Goal: Information Seeking & Learning: Learn about a topic

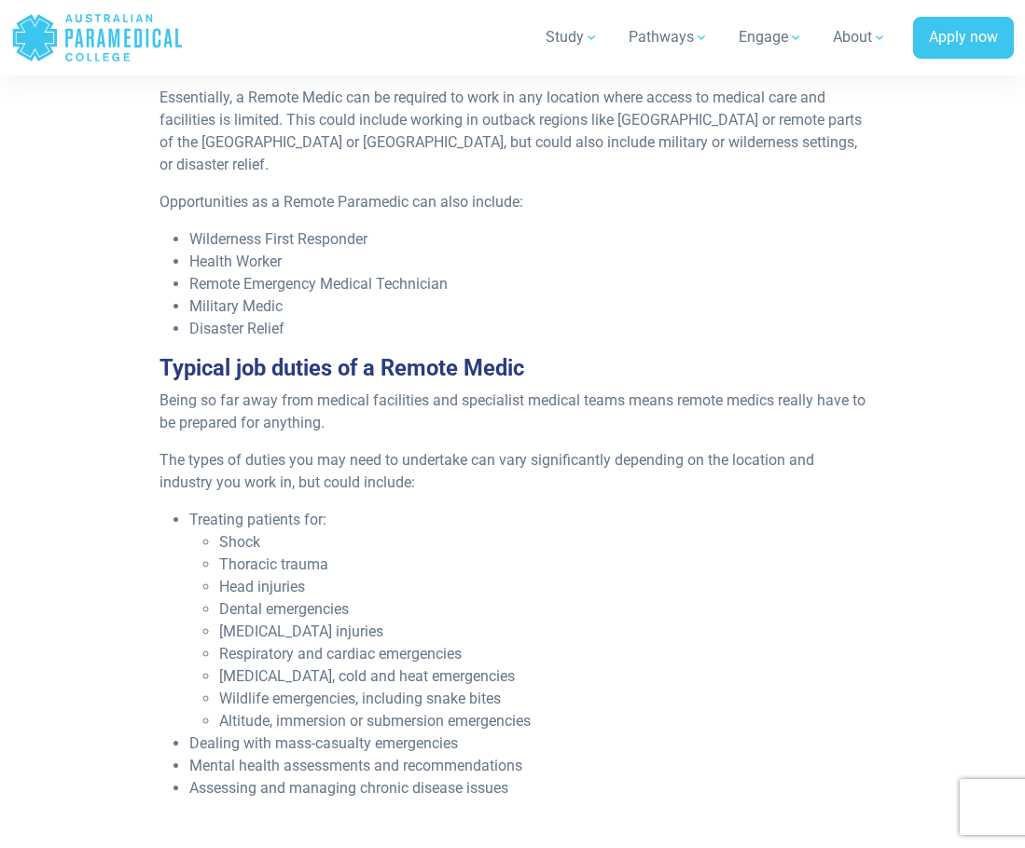
scroll to position [932, 0]
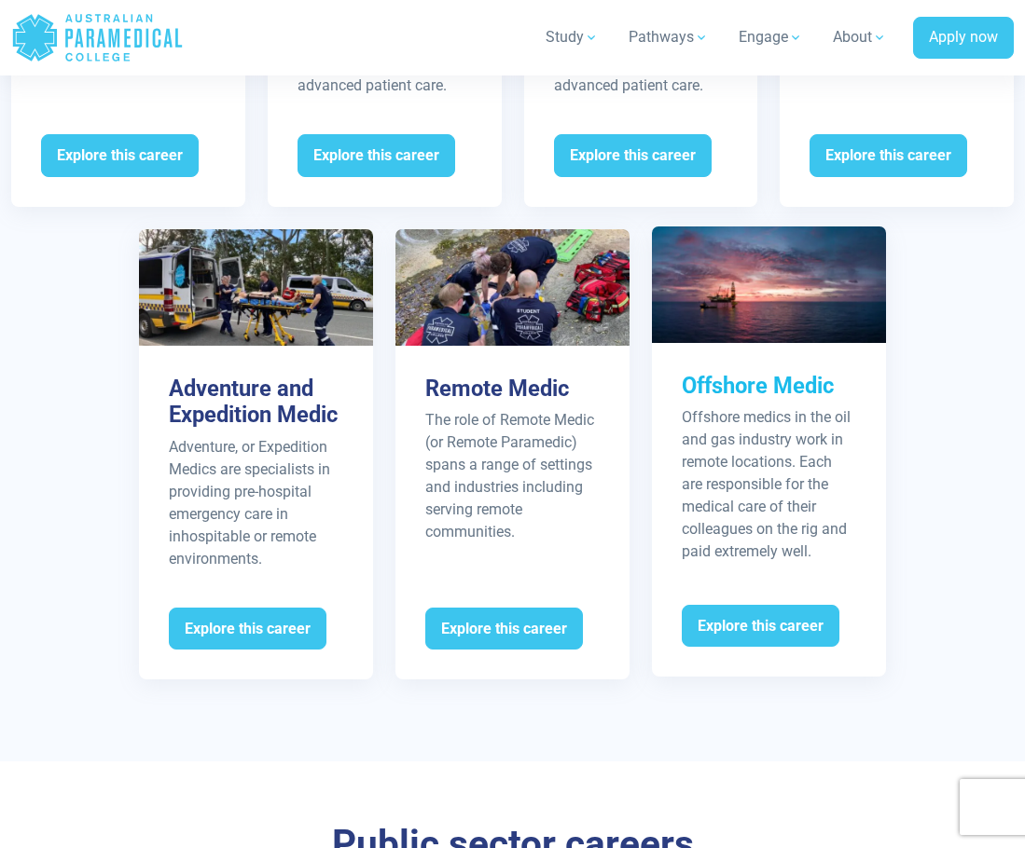
scroll to position [3046, 0]
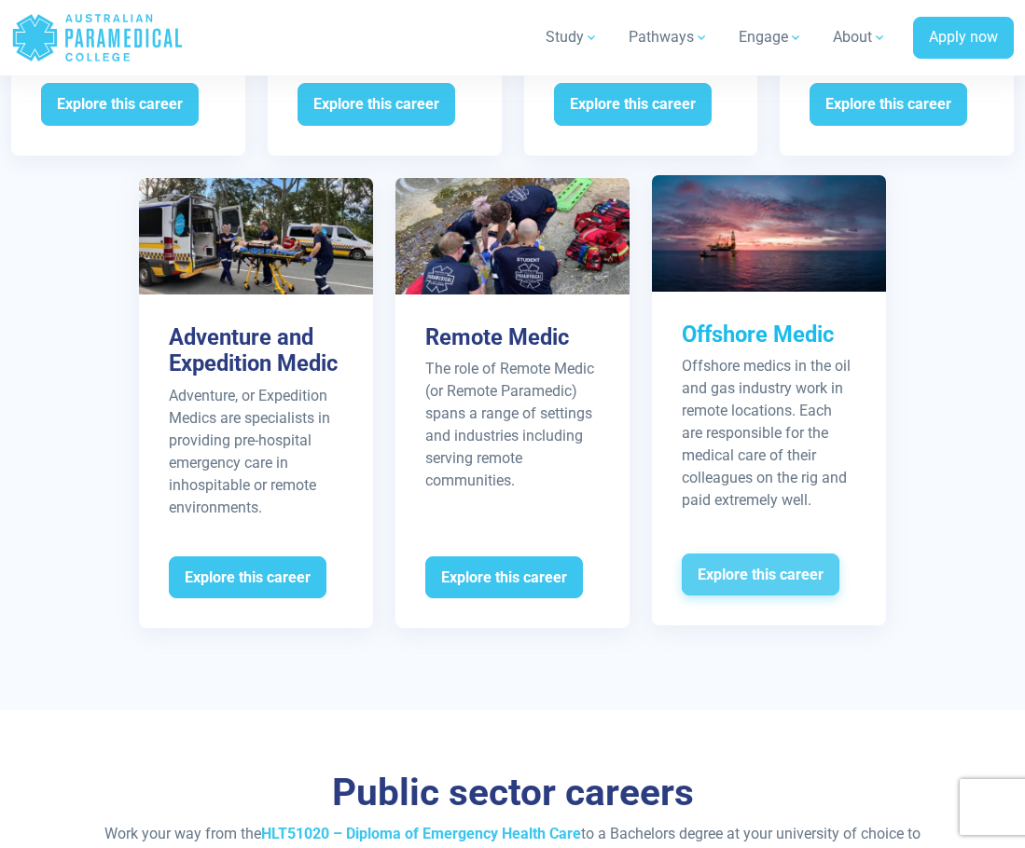
click at [801, 597] on span "Explore this career" at bounding box center [761, 575] width 158 height 43
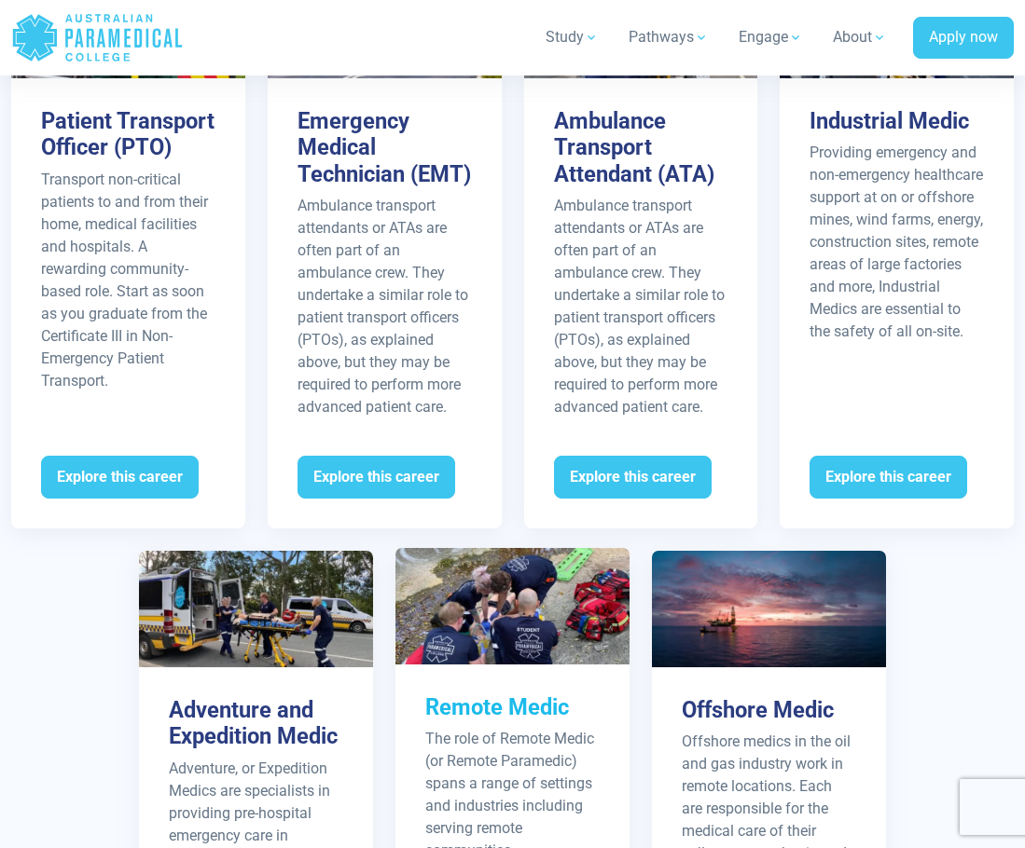
scroll to position [2766, 0]
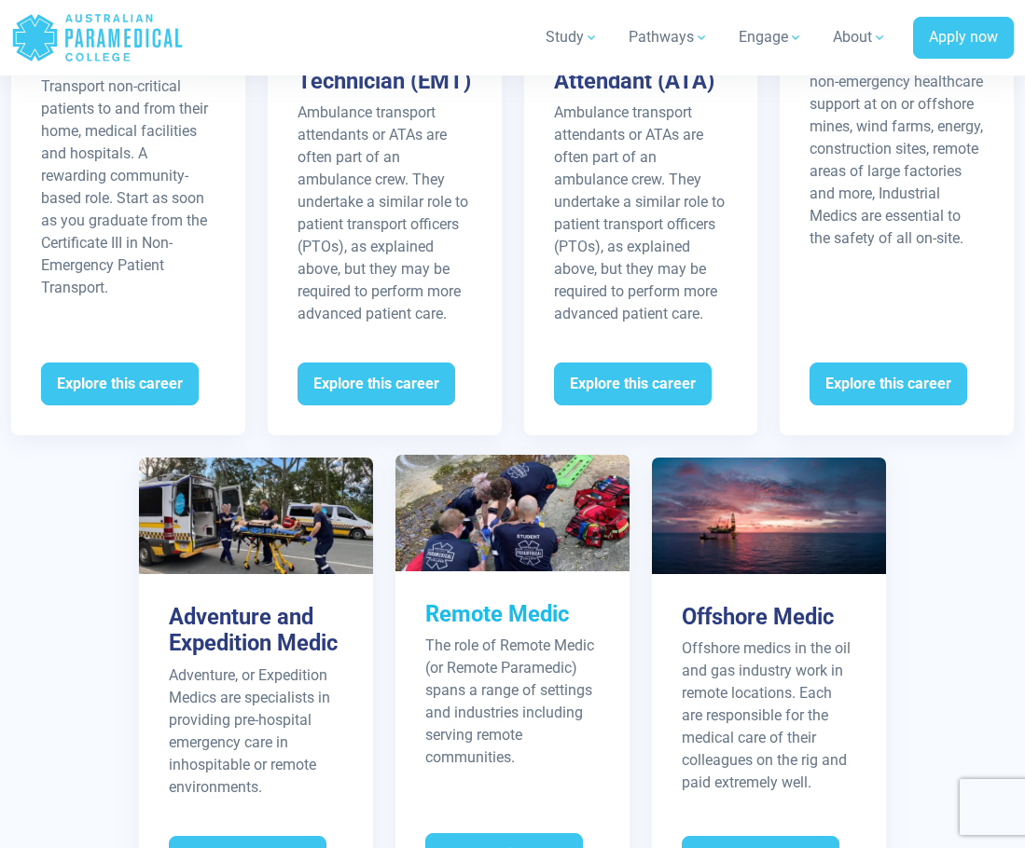
click at [495, 660] on div "Remote Medic The role of Remote Medic (or Remote Paramedic) spans a range of se…" at bounding box center [512, 699] width 234 height 255
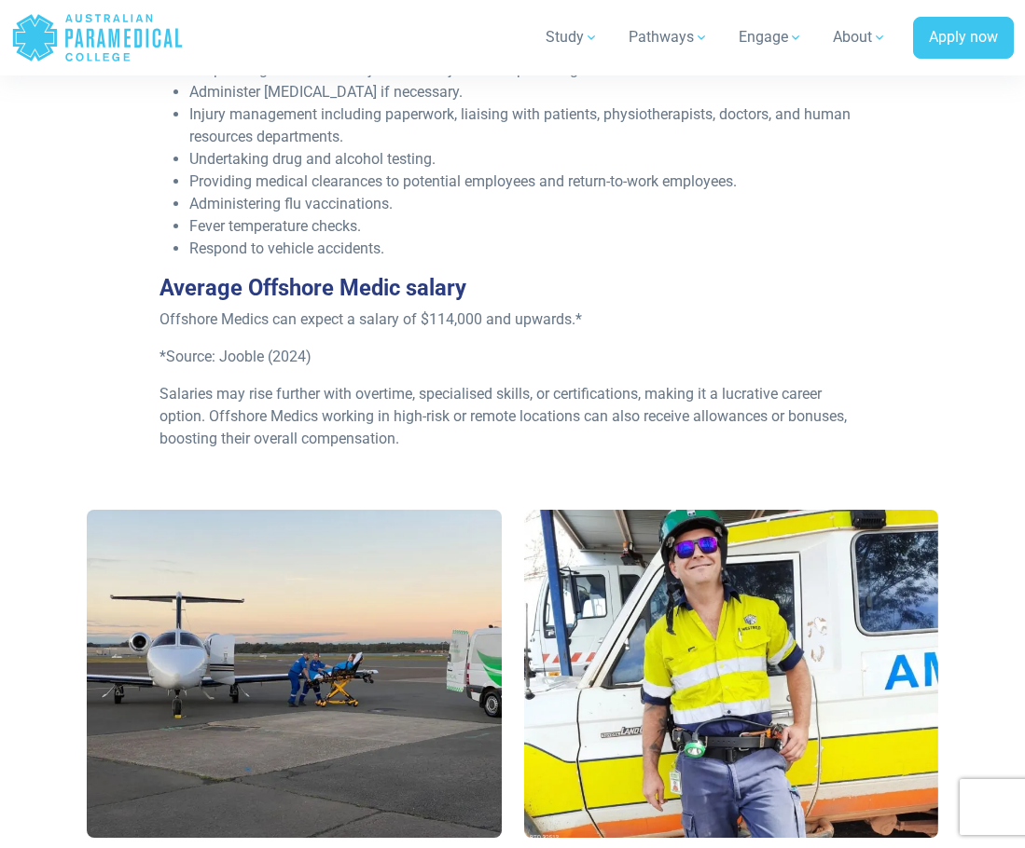
scroll to position [1026, 0]
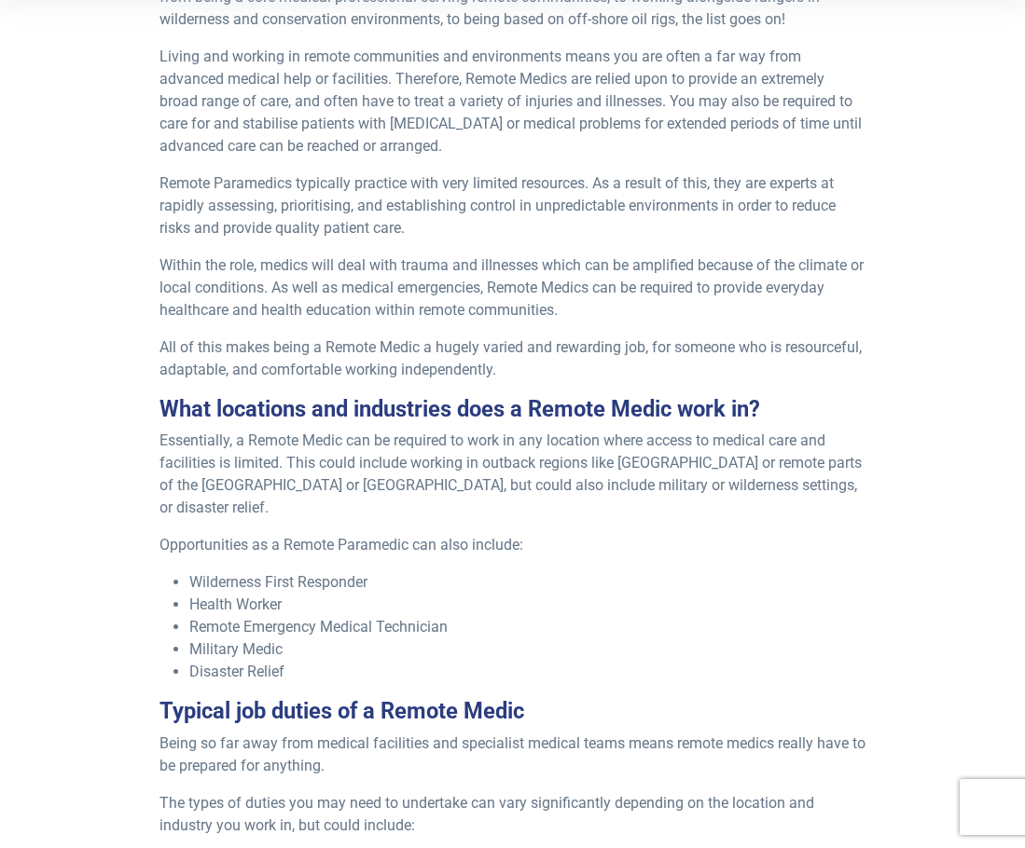
scroll to position [653, 0]
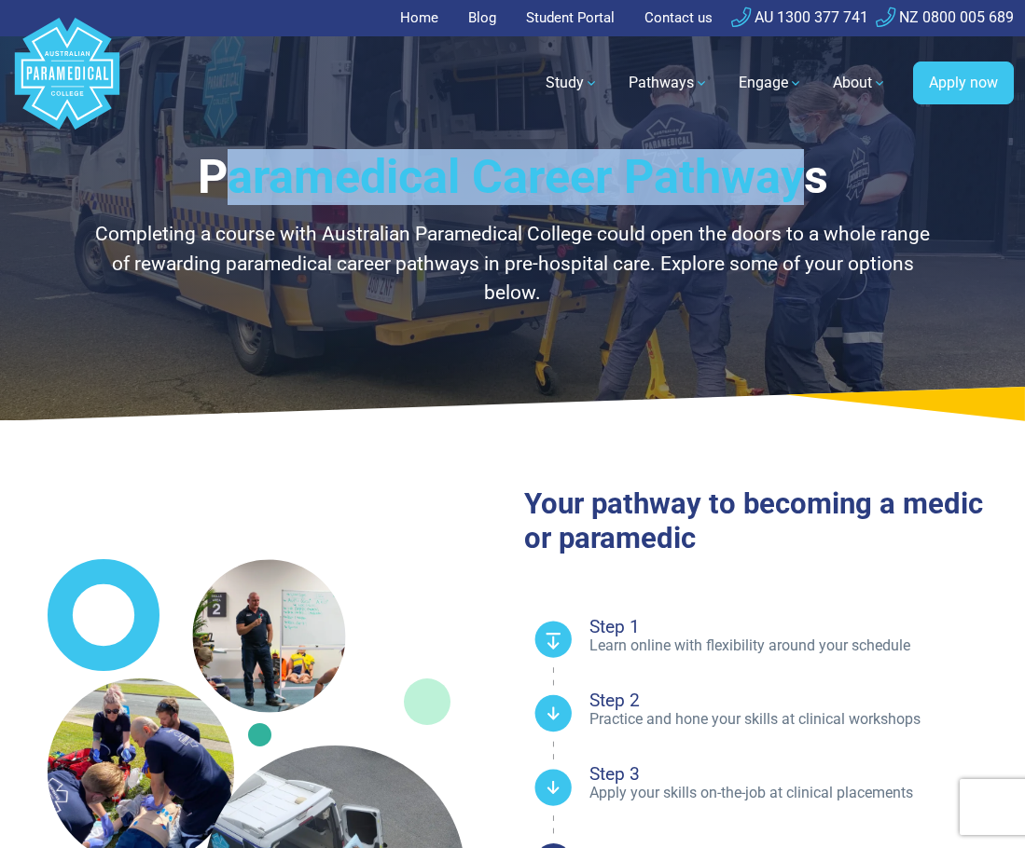
drag, startPoint x: 786, startPoint y: 181, endPoint x: 212, endPoint y: 189, distance: 574.4
click at [212, 189] on h1 "Paramedical Career Pathways" at bounding box center [513, 177] width 852 height 56
drag, startPoint x: 202, startPoint y: 166, endPoint x: 794, endPoint y: 202, distance: 593.2
click at [885, 200] on h1 "Paramedical Career Pathways" at bounding box center [513, 177] width 852 height 56
copy h1 "Paramedical Career Pathways"
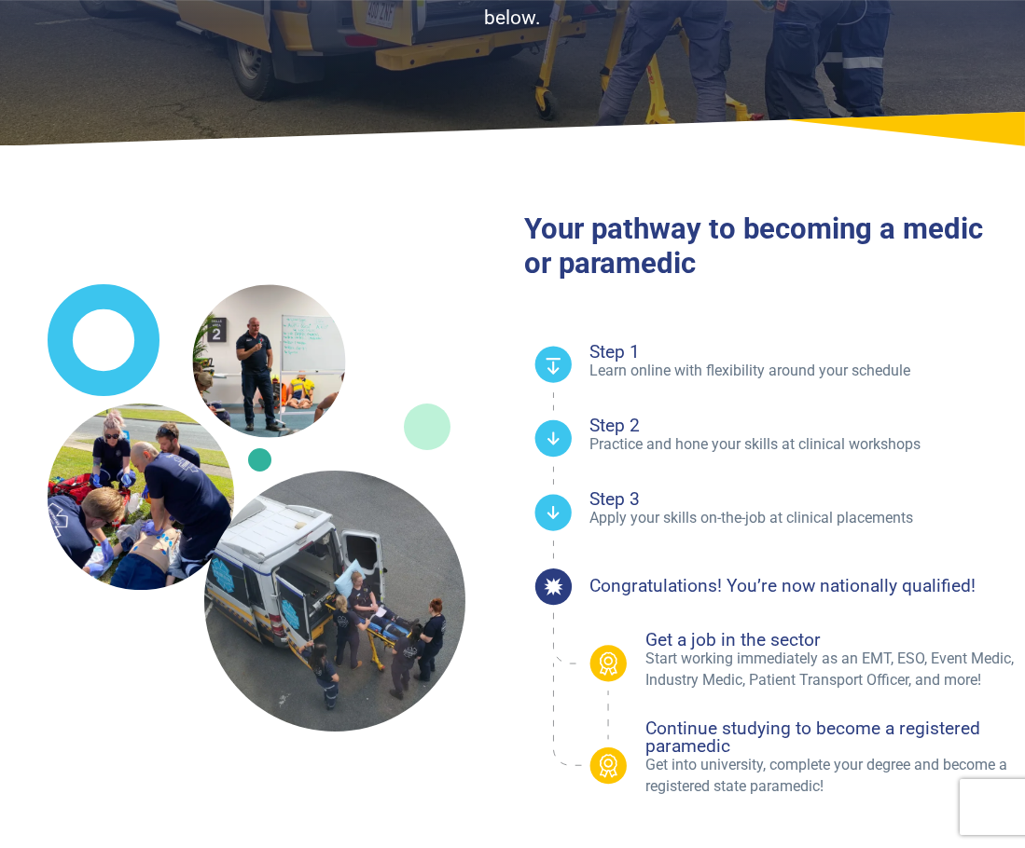
scroll to position [280, 0]
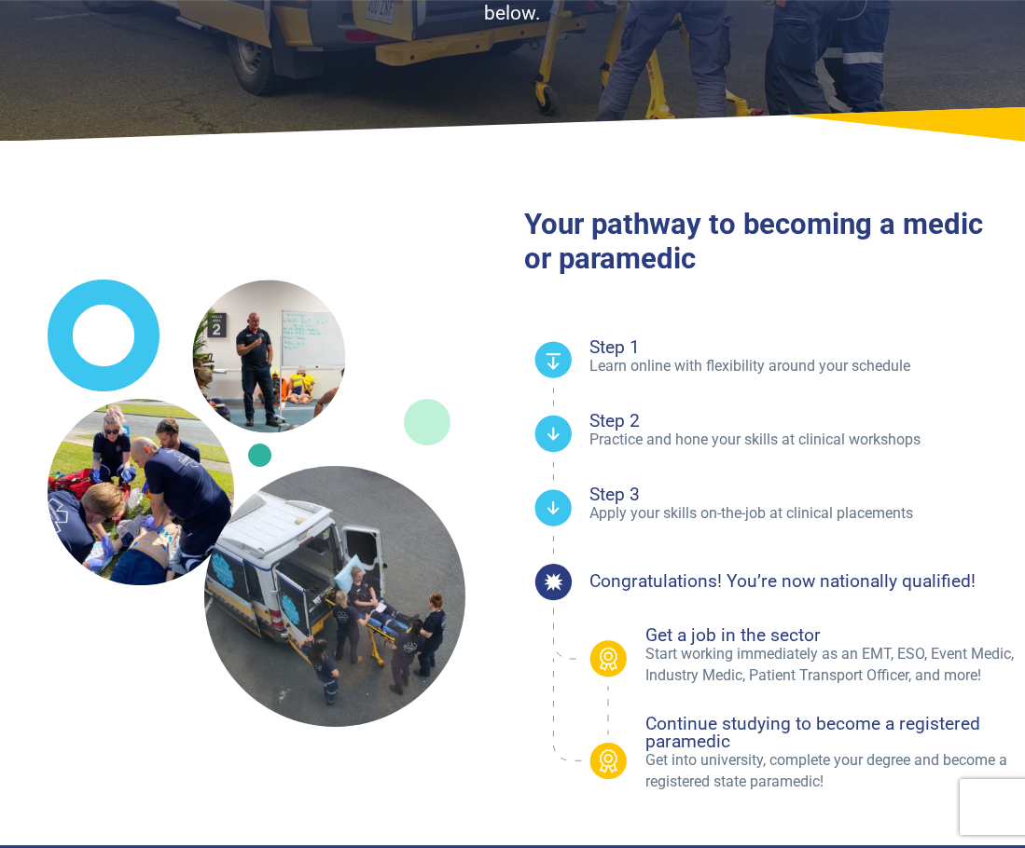
click at [917, 190] on div "Your pathway to becoming a medic or paramedic" at bounding box center [512, 523] width 1025 height 676
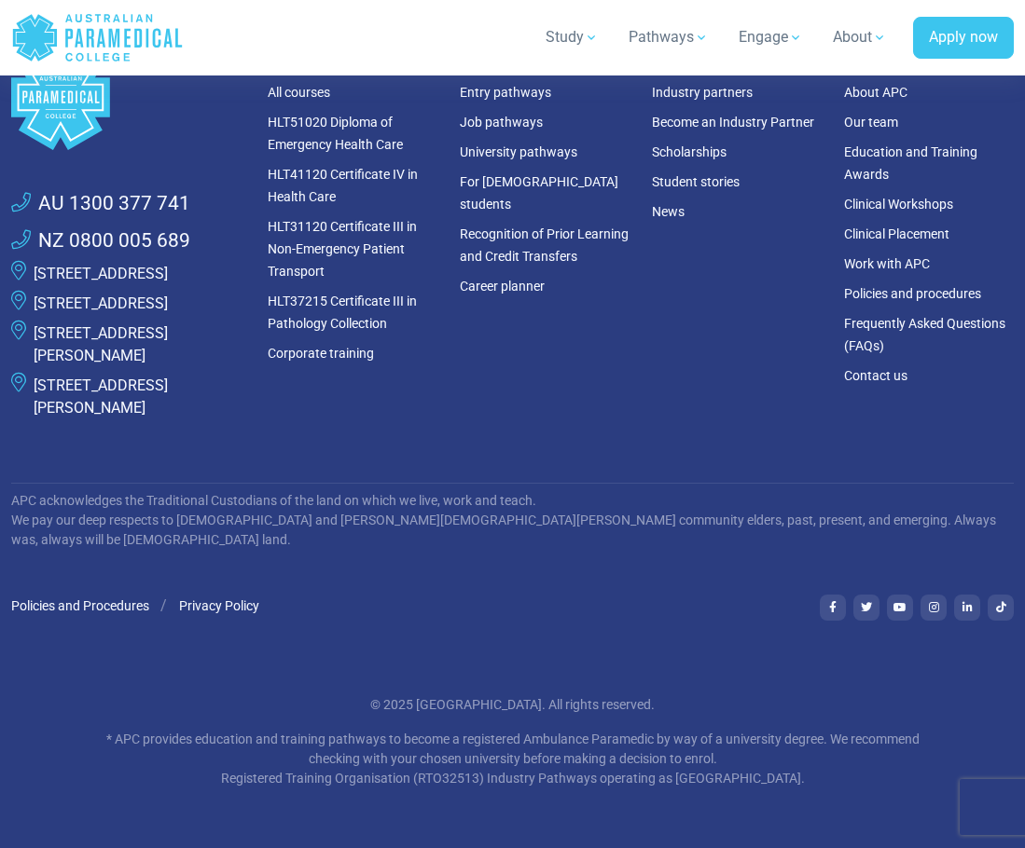
scroll to position [4938, 0]
click at [1013, 189] on li "Clinical Workshops" at bounding box center [929, 204] width 170 height 30
click at [834, 420] on div "About About APC Our team Education and Training Awards Clinical Workshops Clini…" at bounding box center [929, 241] width 192 height 393
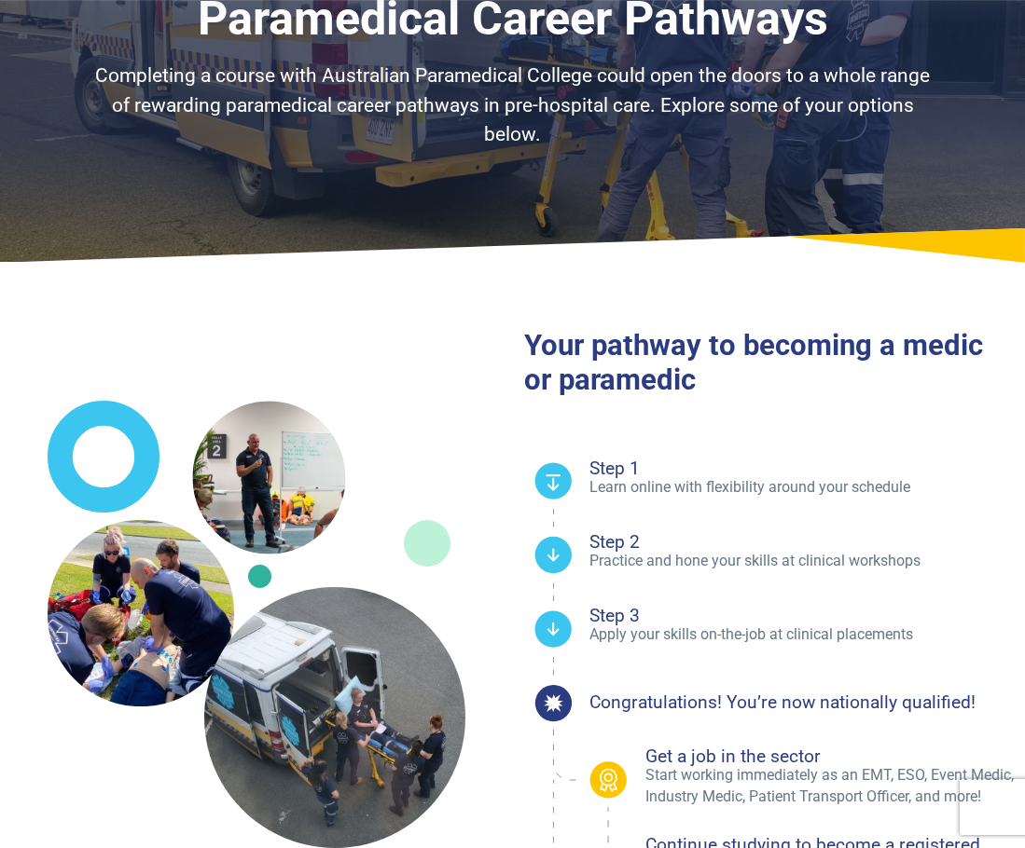
scroll to position [0, 0]
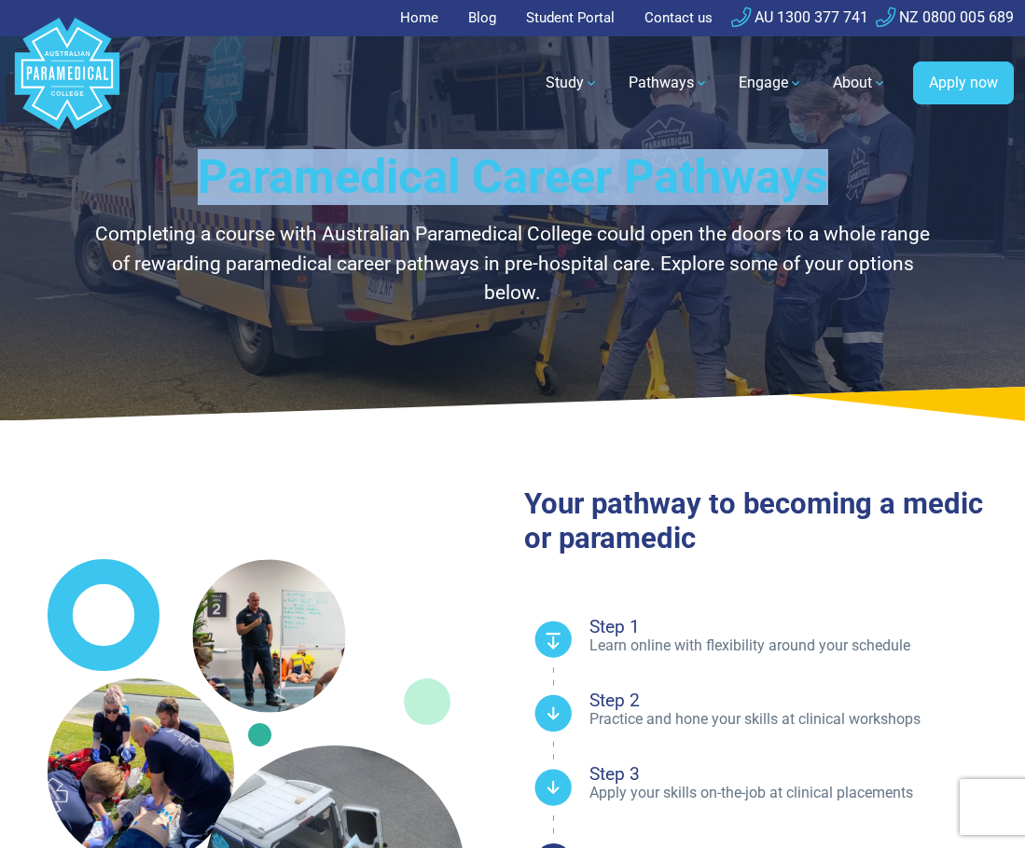
drag, startPoint x: 199, startPoint y: 166, endPoint x: 837, endPoint y: 166, distance: 638.7
click at [837, 166] on h1 "Paramedical Career Pathways" at bounding box center [513, 177] width 852 height 56
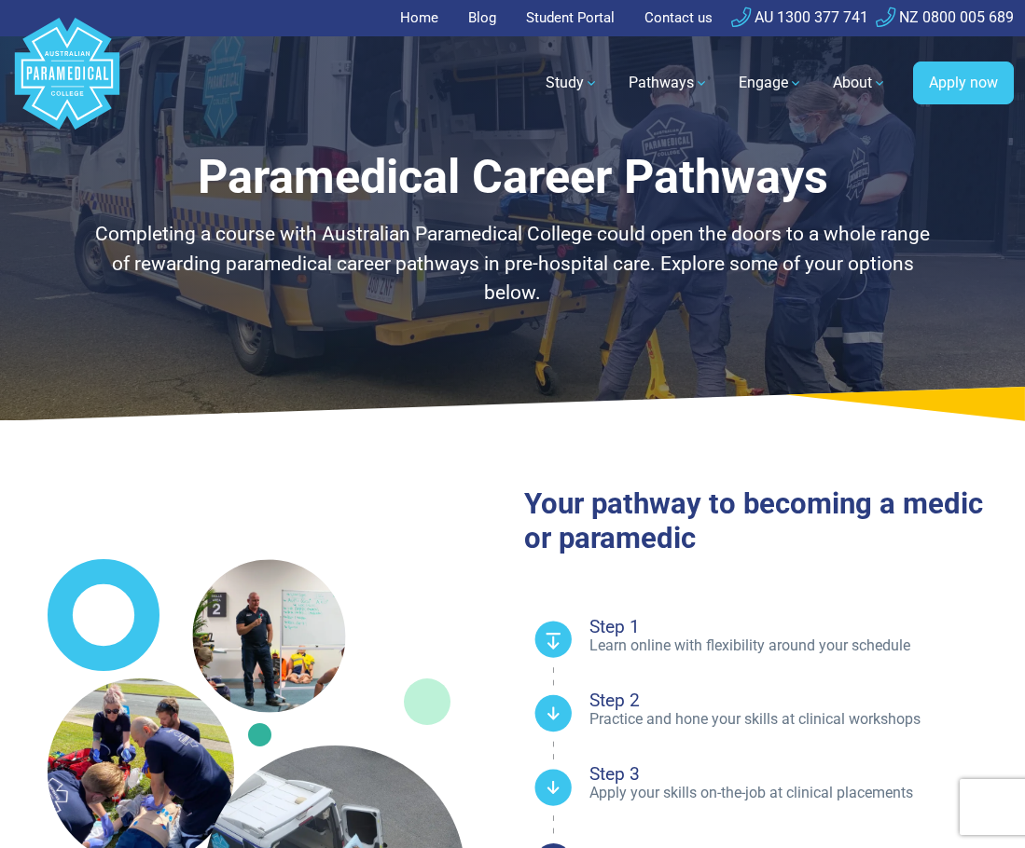
click at [769, 557] on div "Your pathway to becoming a medic or paramedic .st0{fill:#3CC5EE;} .st1{fill:#2B…" at bounding box center [769, 784] width 513 height 594
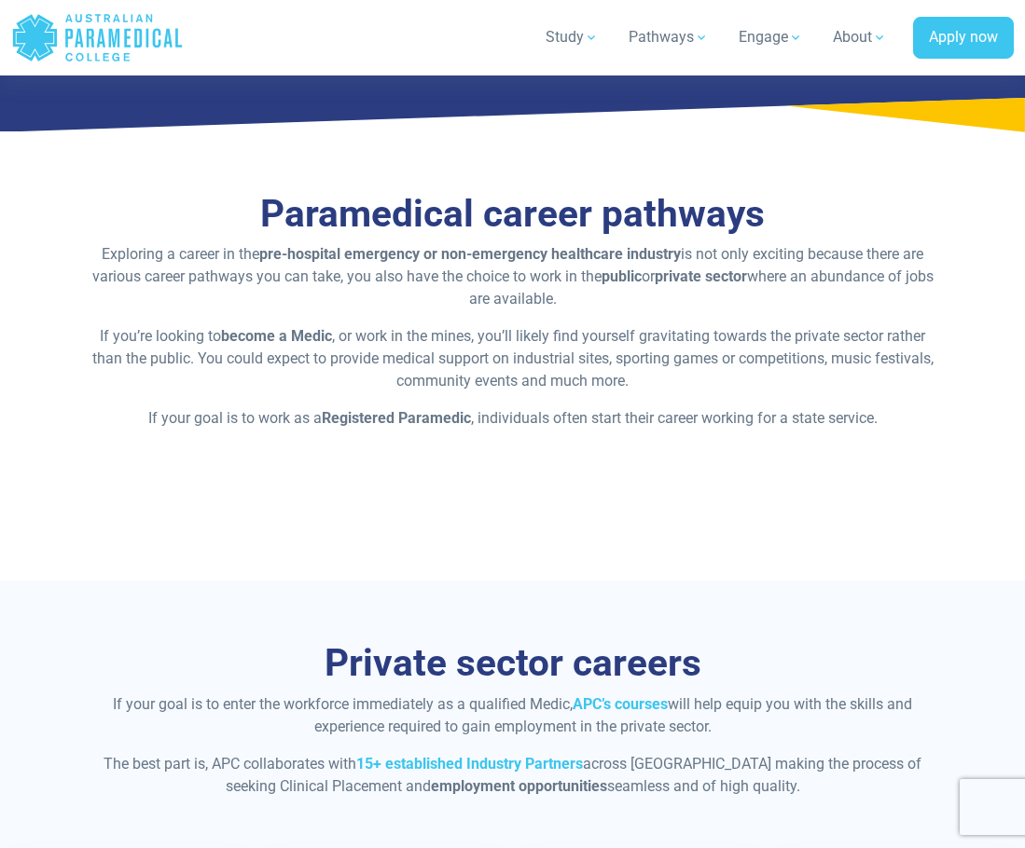
scroll to position [1585, 0]
